Goal: Transaction & Acquisition: Purchase product/service

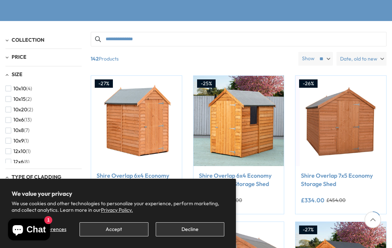
click at [13, 37] on span "Collection" at bounding box center [28, 40] width 33 height 7
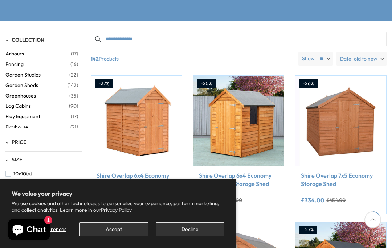
click at [16, 105] on span "Log Cabins" at bounding box center [37, 106] width 64 height 6
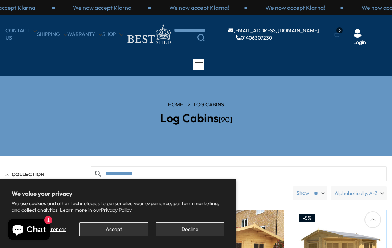
click at [131, 230] on button "Accept" at bounding box center [114, 230] width 69 height 14
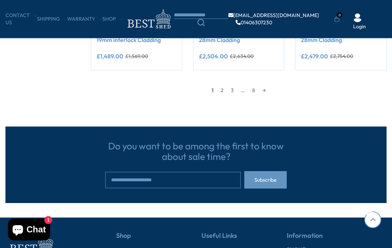
scroll to position [644, 0]
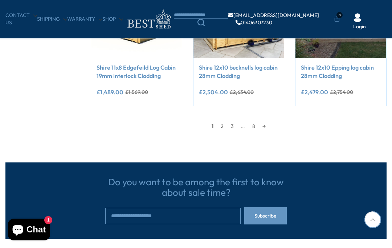
click at [223, 125] on link "2" at bounding box center [222, 126] width 10 height 11
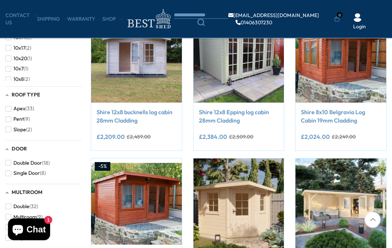
scroll to position [316, 0]
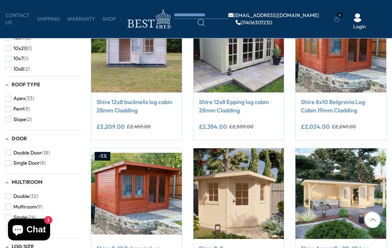
click at [148, 54] on img at bounding box center [136, 47] width 91 height 91
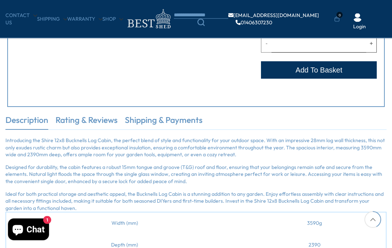
scroll to position [372, 0]
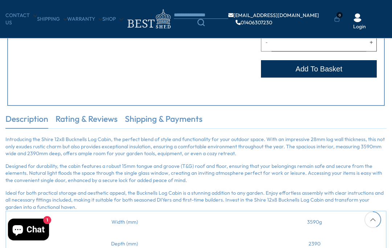
click at [4, 90] on div "Customise your options Customise Product Assembly Service ℹ️ Assembly Service C…" at bounding box center [196, 1] width 392 height 225
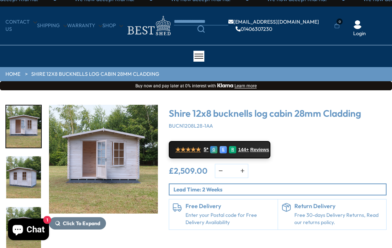
scroll to position [0, 0]
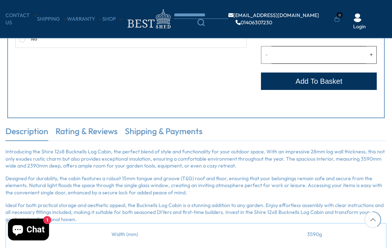
scroll to position [368, 0]
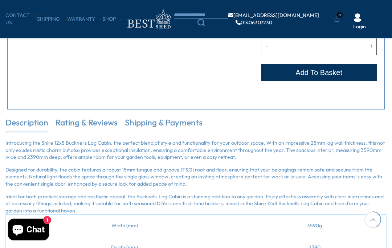
click at [80, 130] on link "Rating & Reviews" at bounding box center [87, 124] width 62 height 15
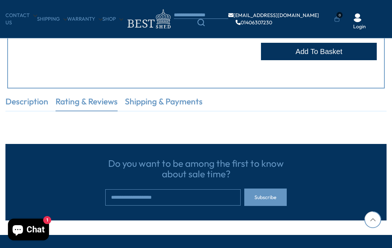
scroll to position [370, 0]
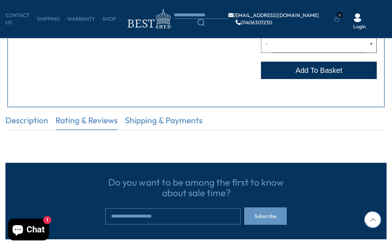
click at [182, 120] on link "Shipping & Payments" at bounding box center [164, 122] width 78 height 15
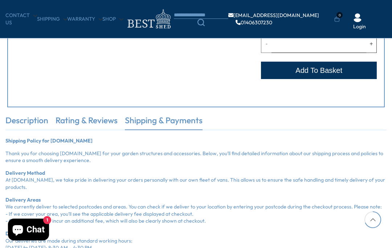
click at [27, 99] on div "Customise Product Assembly Service ℹ️ Assembly Service Choosing your building w…" at bounding box center [196, 17] width 378 height 182
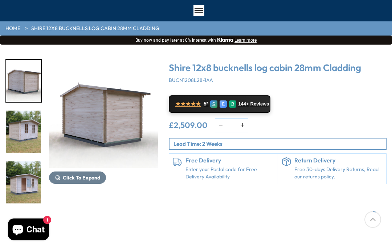
scroll to position [60, 0]
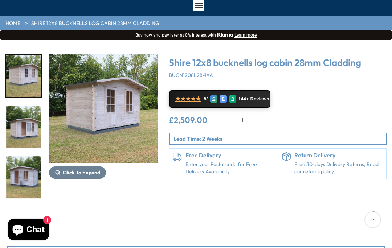
click at [16, 96] on img "7 / 9" at bounding box center [23, 76] width 35 height 42
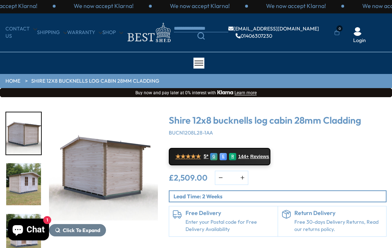
scroll to position [0, 0]
